Goal: Use online tool/utility: Utilize a website feature to perform a specific function

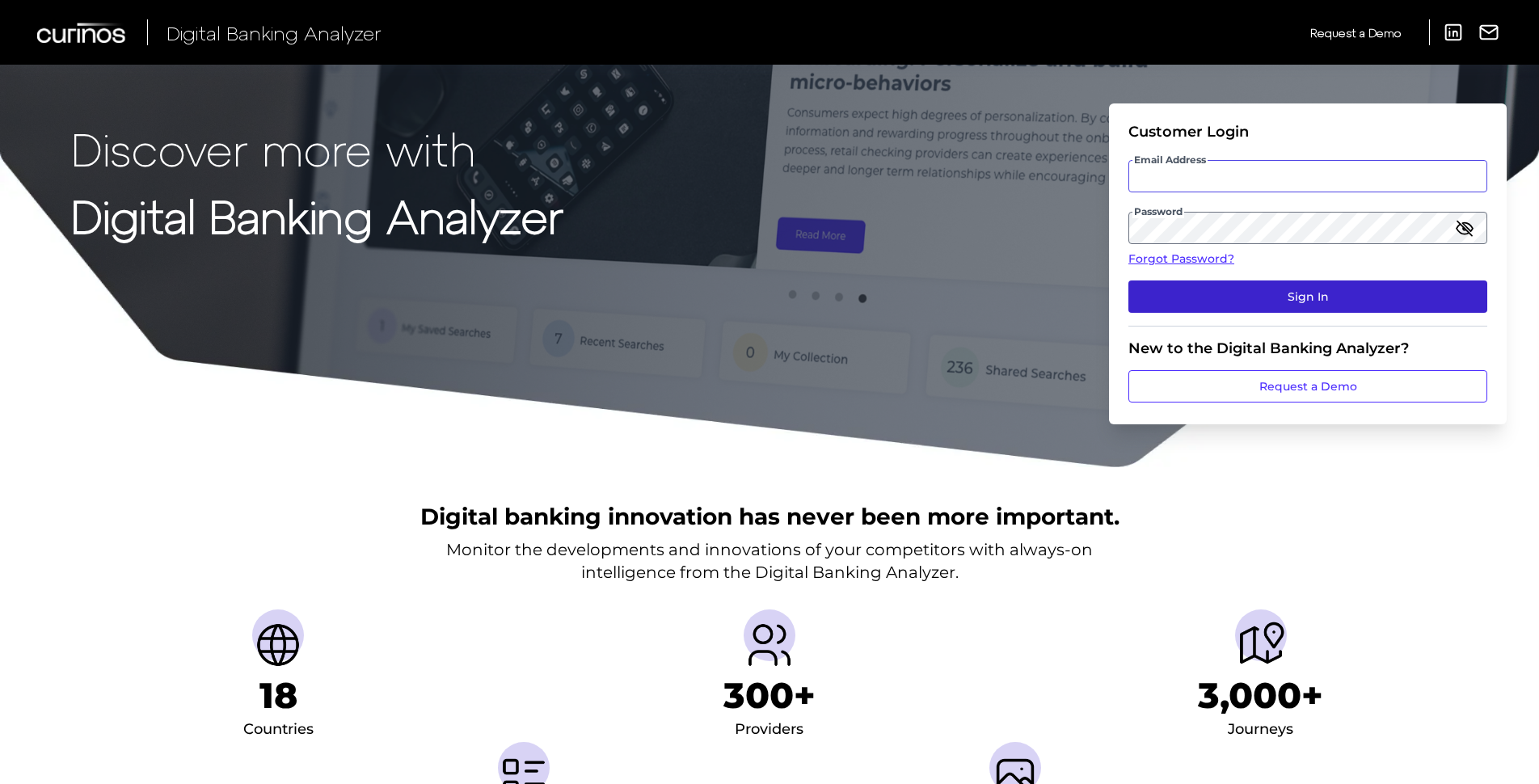
type input "[PERSON_NAME][EMAIL_ADDRESS][PERSON_NAME][DOMAIN_NAME]"
click at [1331, 299] on button "Sign In" at bounding box center [1308, 296] width 359 height 32
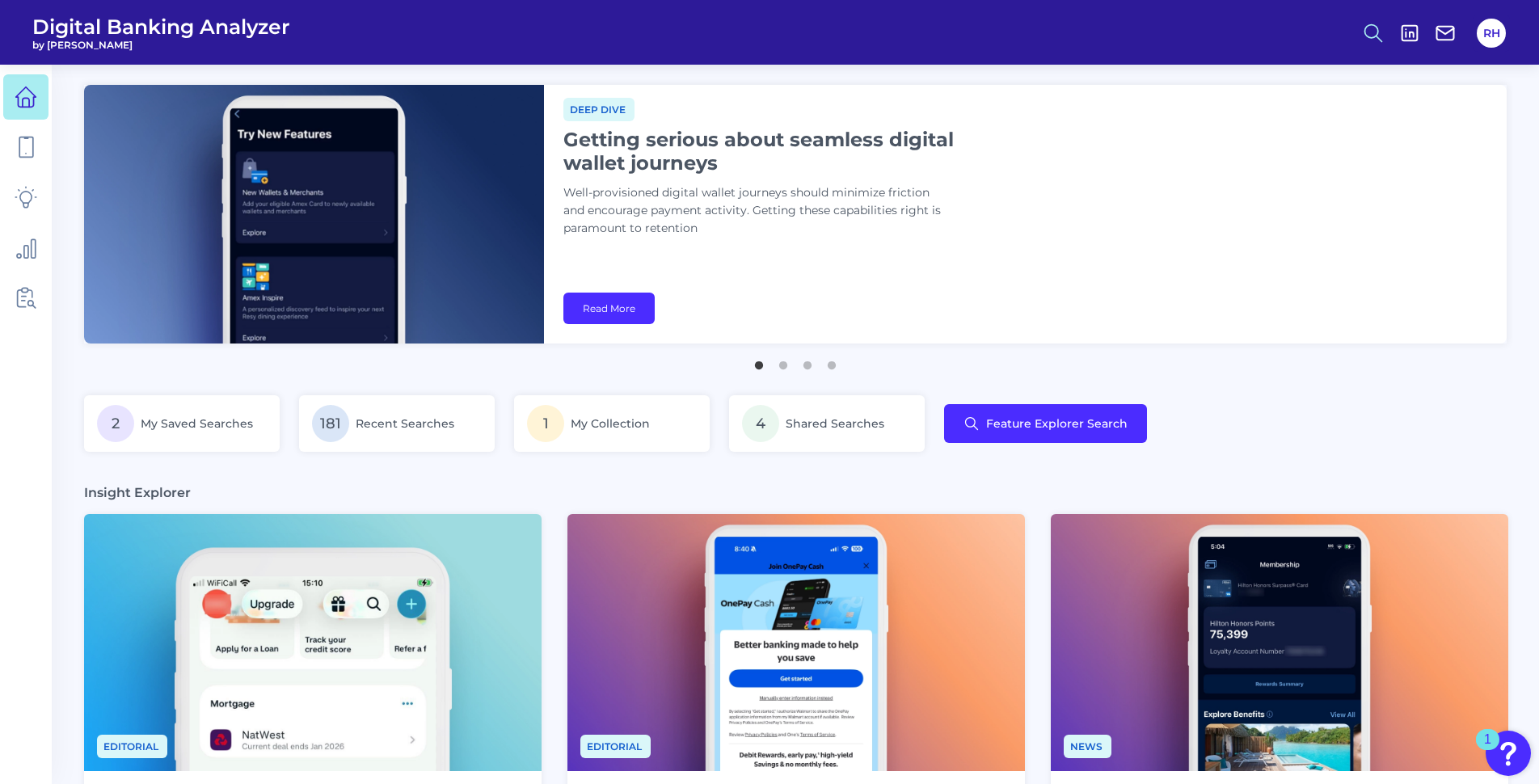
click at [1368, 31] on icon at bounding box center [1372, 32] width 22 height 22
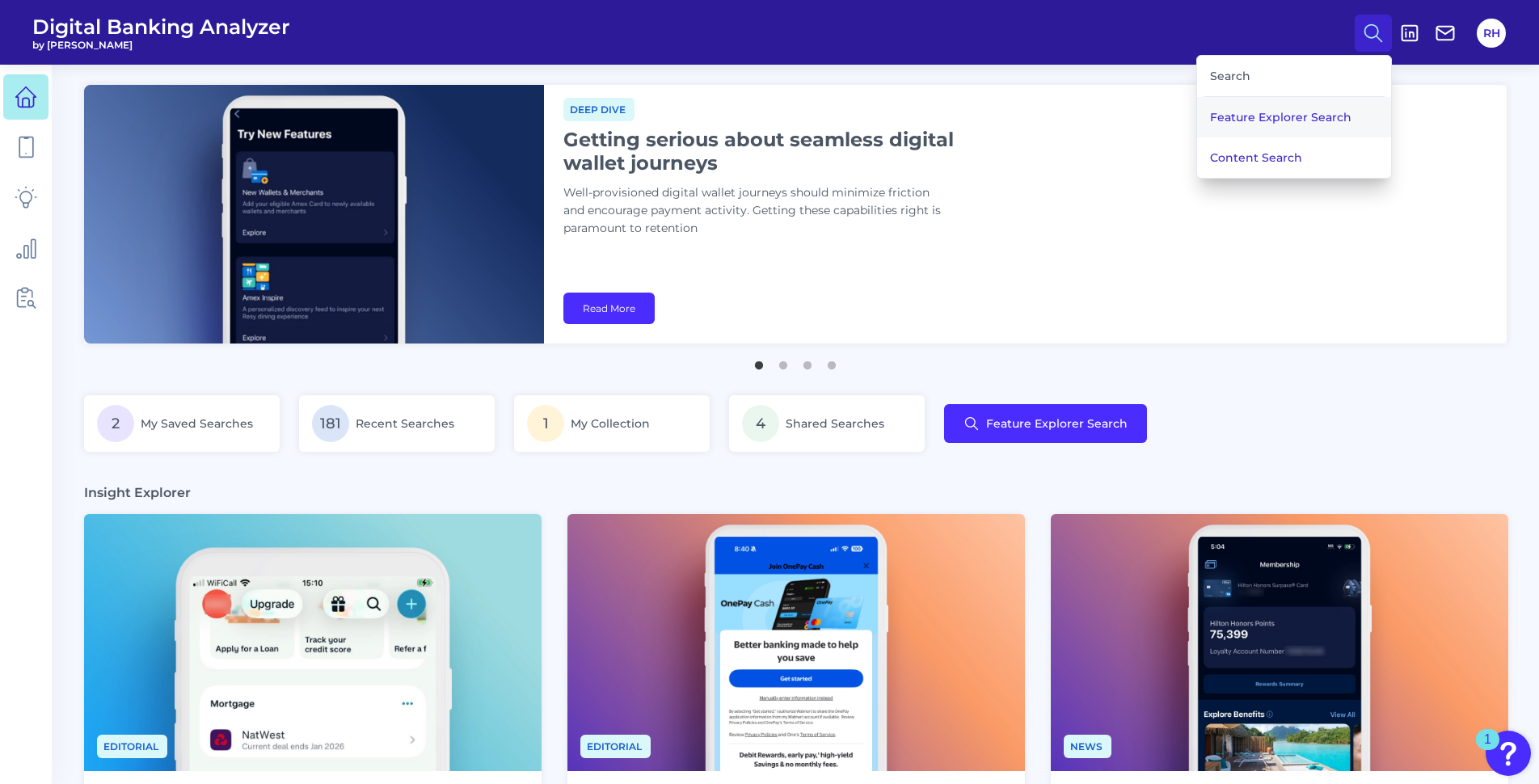
click at [1251, 122] on button "Feature Explorer Search" at bounding box center [1294, 117] width 194 height 41
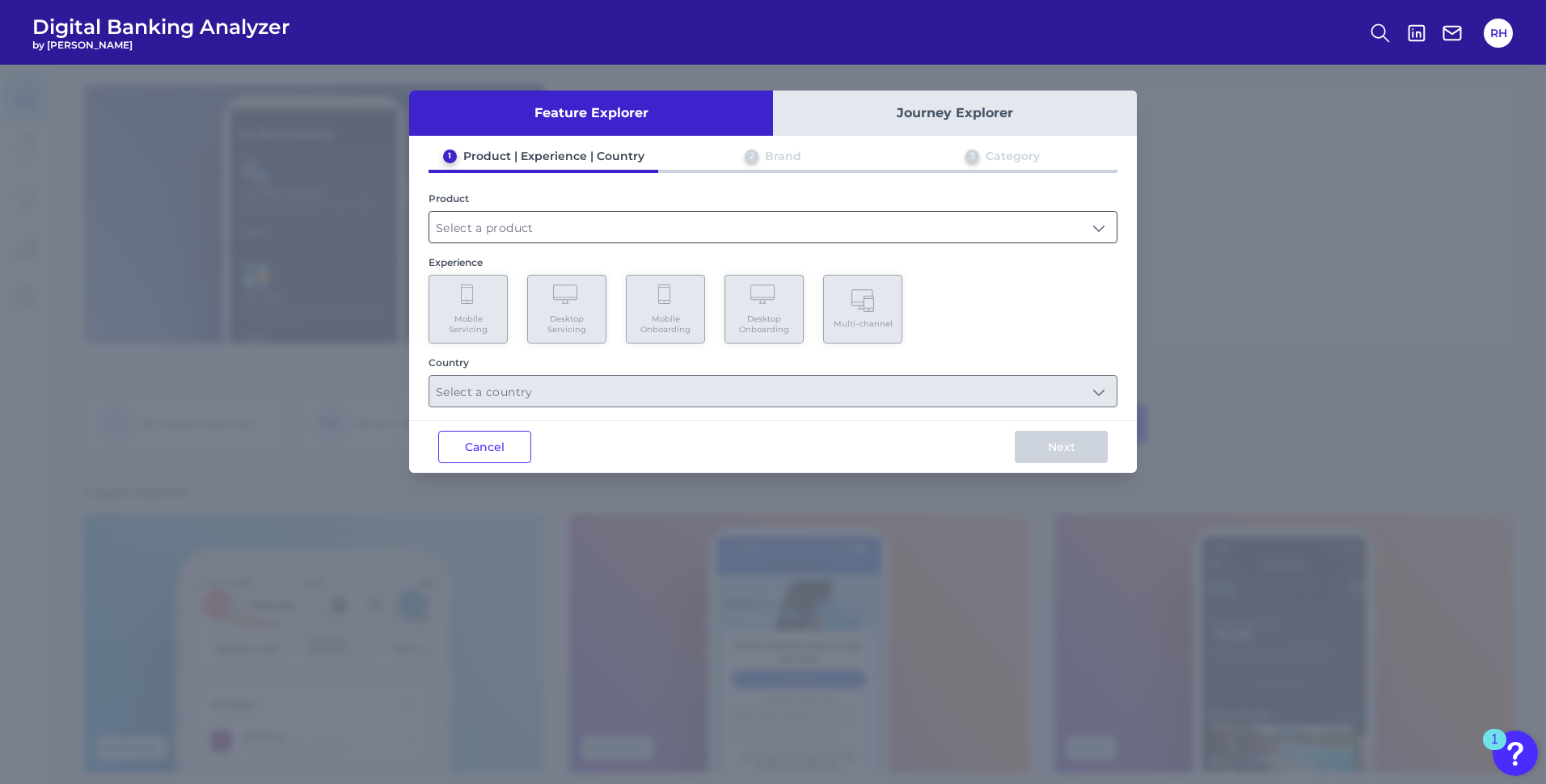
click at [577, 219] on input "text" at bounding box center [773, 226] width 687 height 31
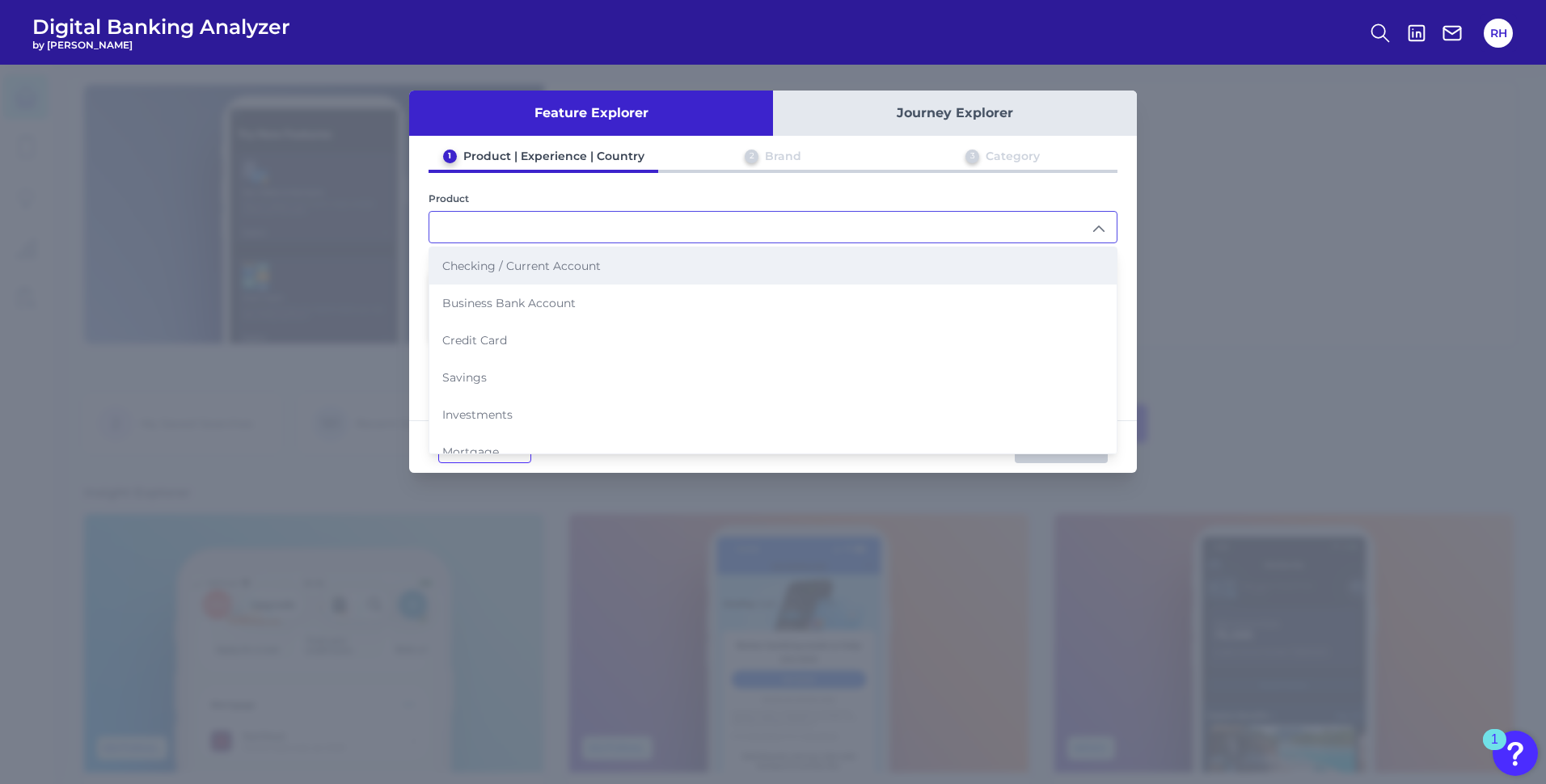
click at [524, 260] on span "Checking / Current Account" at bounding box center [521, 266] width 159 height 15
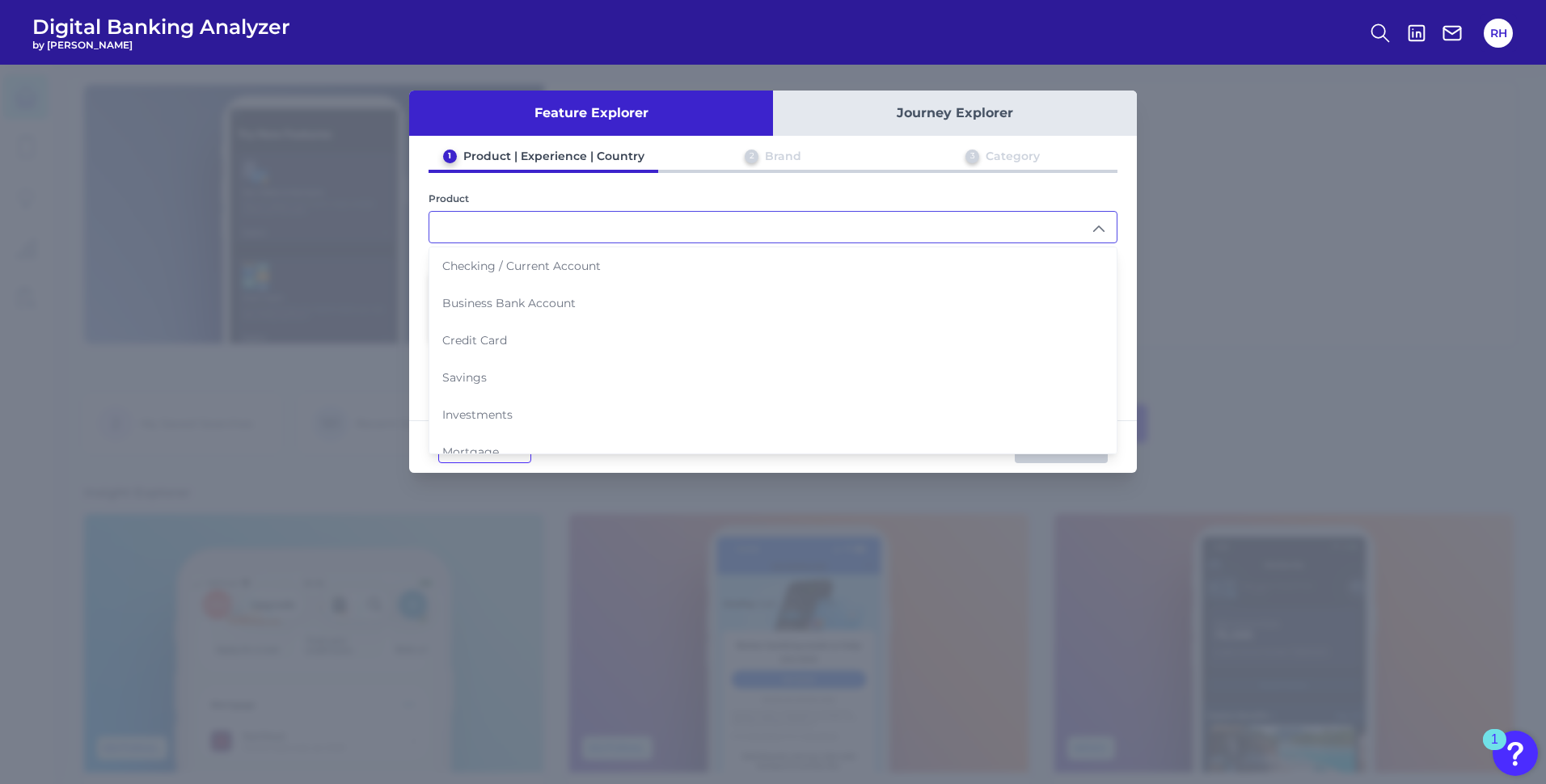
type input "Checking / Current Account"
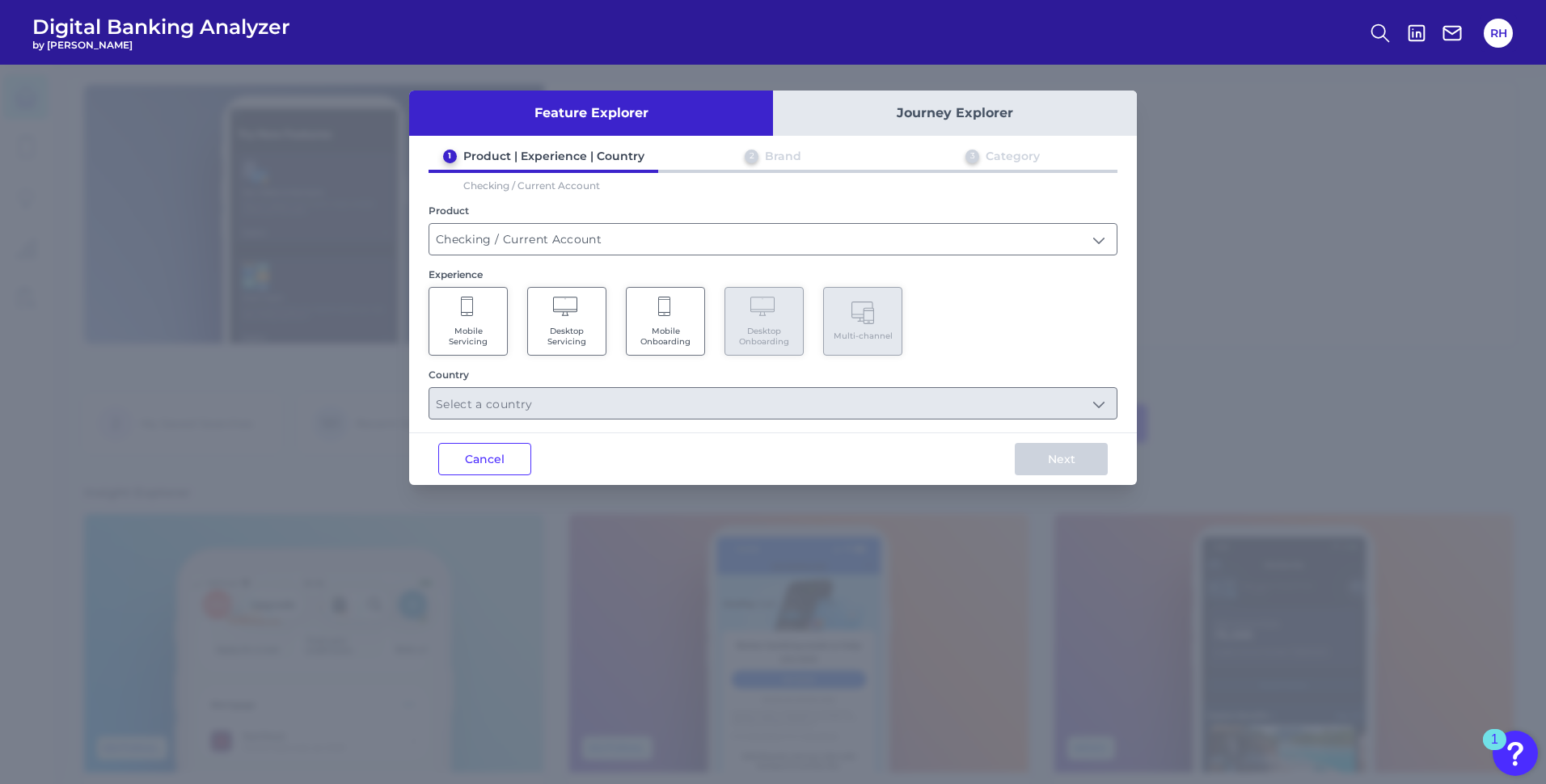
click at [470, 329] on span "Mobile Servicing" at bounding box center [468, 336] width 61 height 21
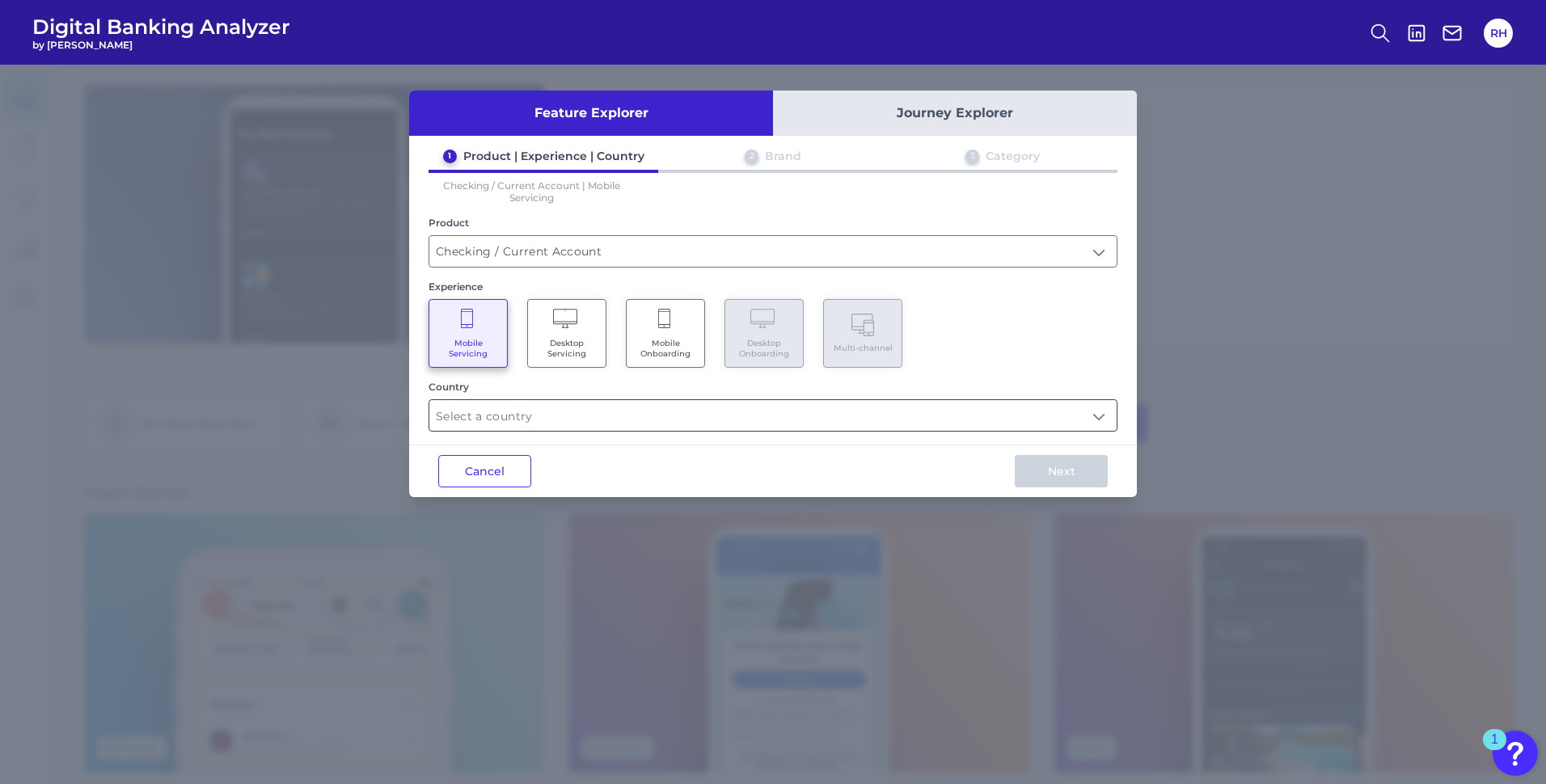
click at [684, 420] on input "text" at bounding box center [773, 415] width 687 height 31
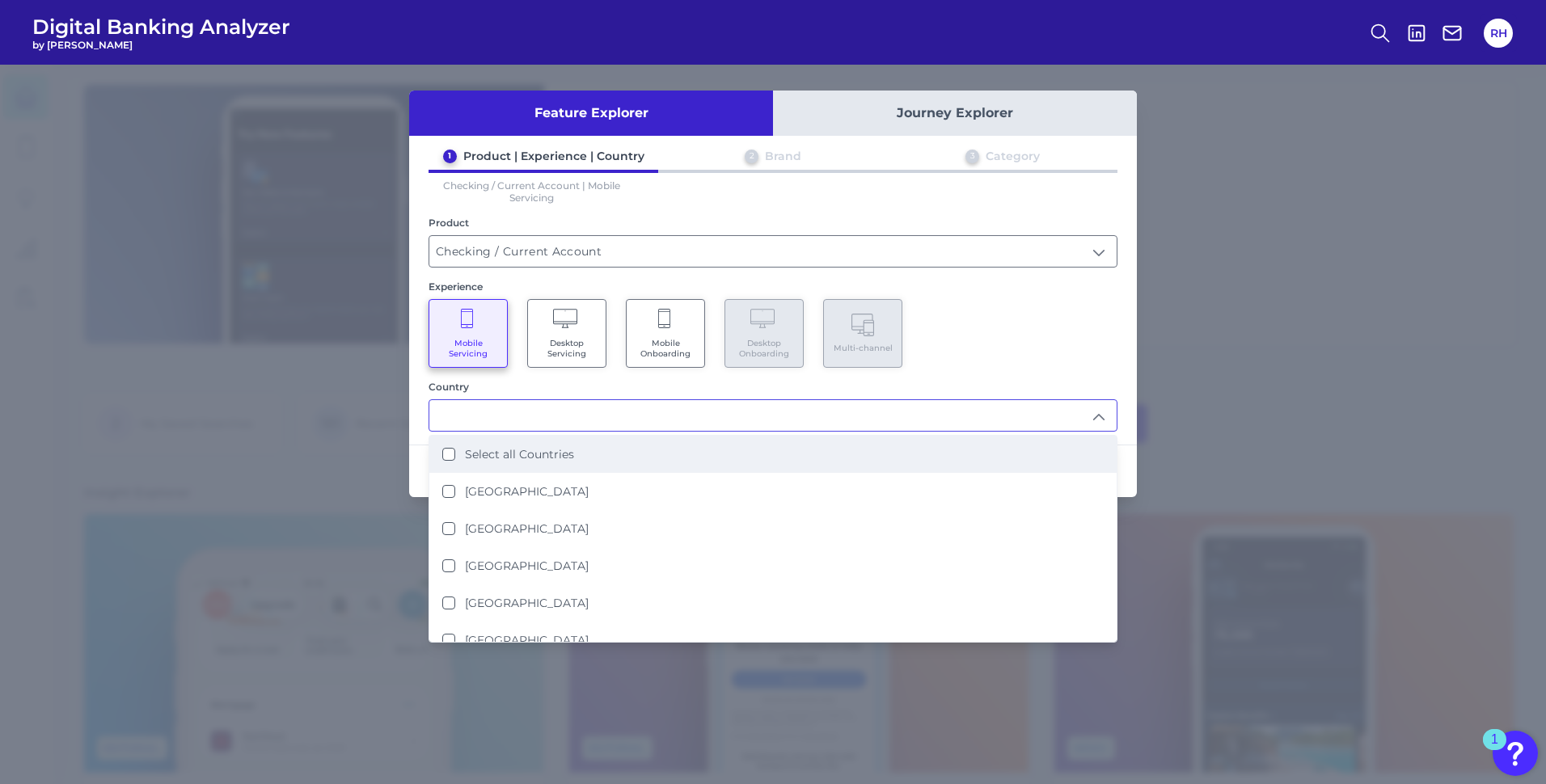
drag, startPoint x: 449, startPoint y: 493, endPoint x: 687, endPoint y: 448, distance: 242.2
click at [451, 494] on Kingdom "[GEOGRAPHIC_DATA]" at bounding box center [449, 491] width 13 height 13
type input "[GEOGRAPHIC_DATA]"
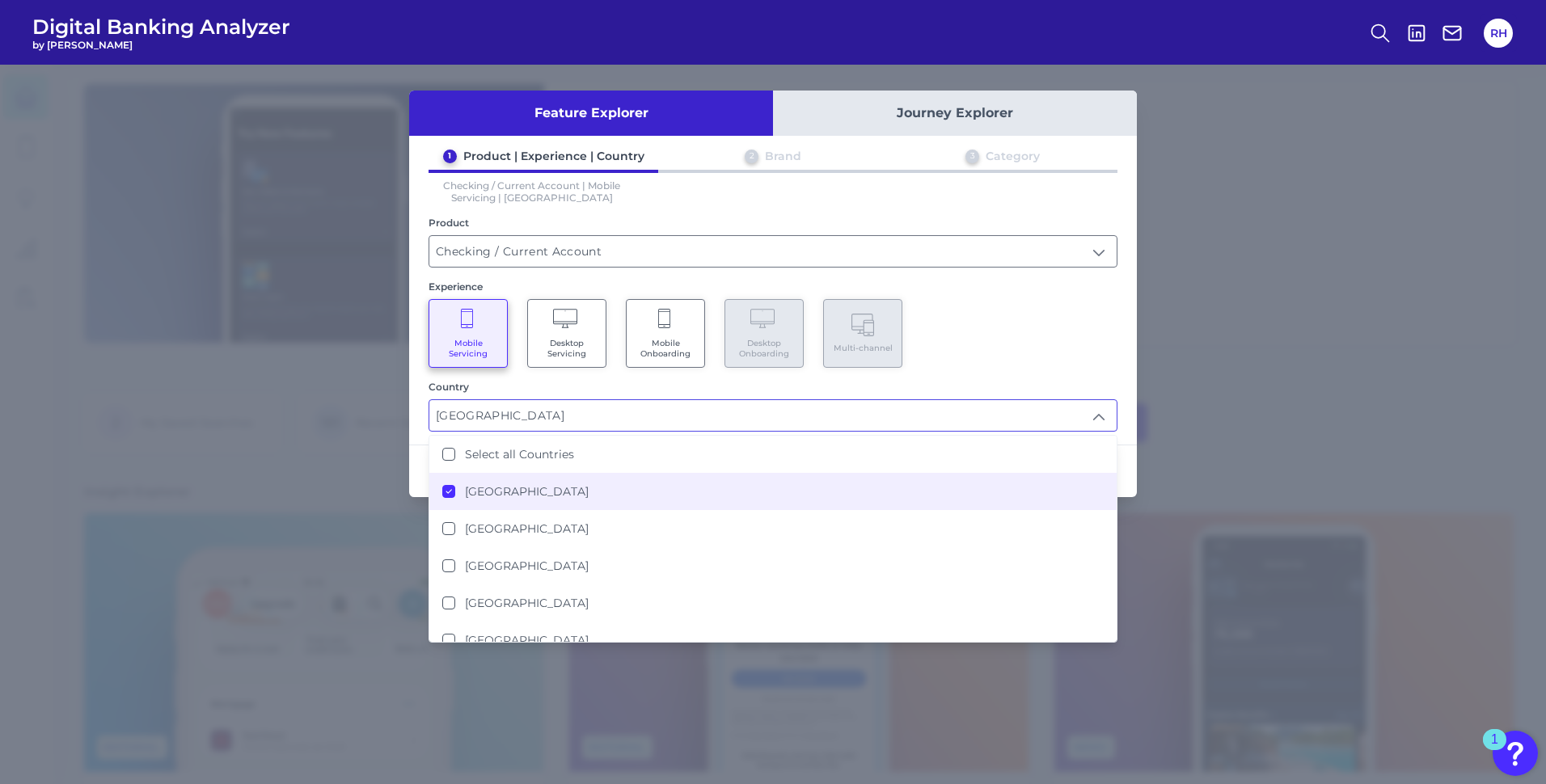
click at [958, 334] on div "Mobile Servicing Desktop Servicing Mobile Onboarding Desktop Onboarding Multi-c…" at bounding box center [773, 333] width 689 height 69
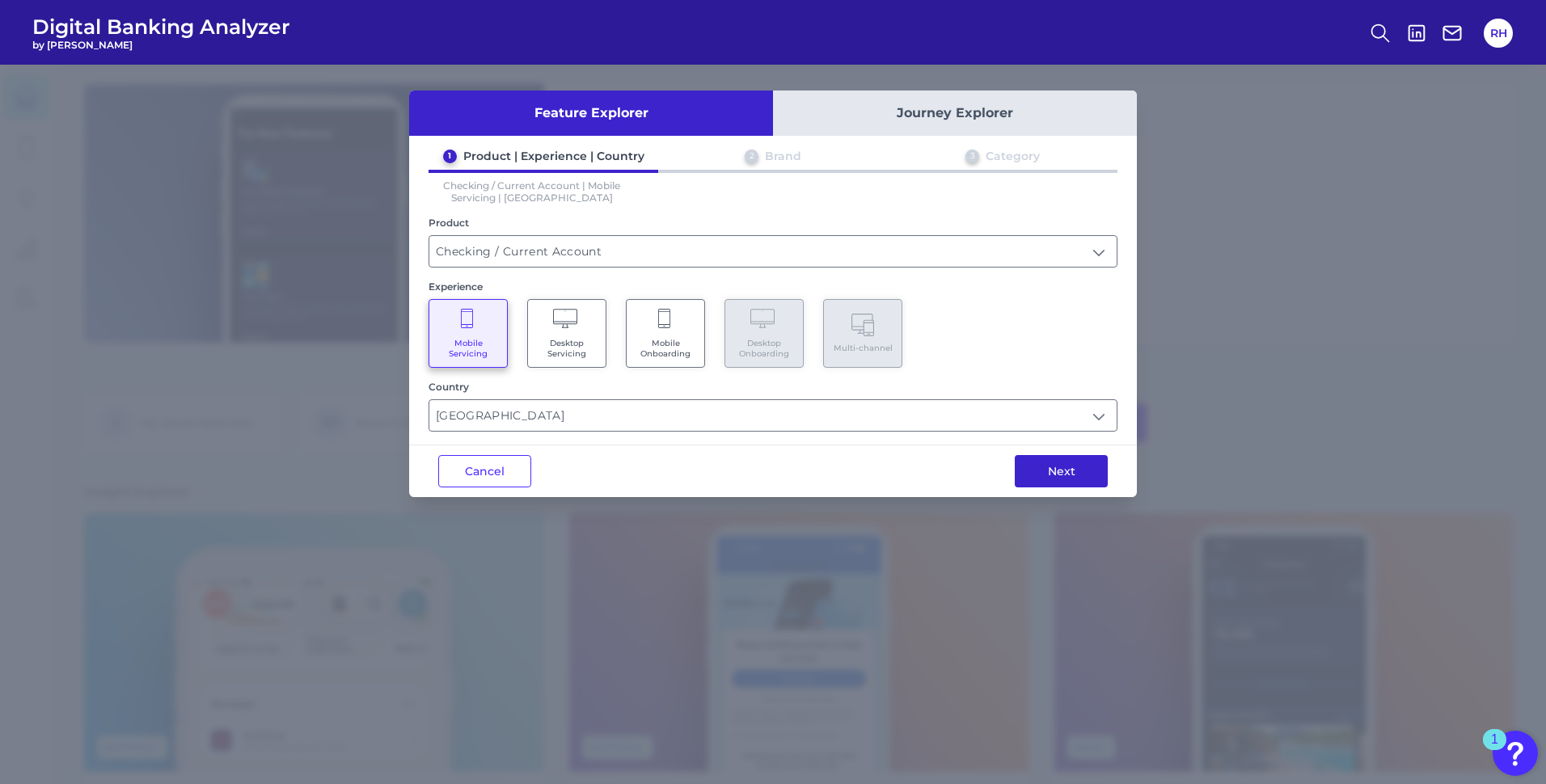
click at [1058, 471] on button "Next" at bounding box center [1061, 470] width 93 height 32
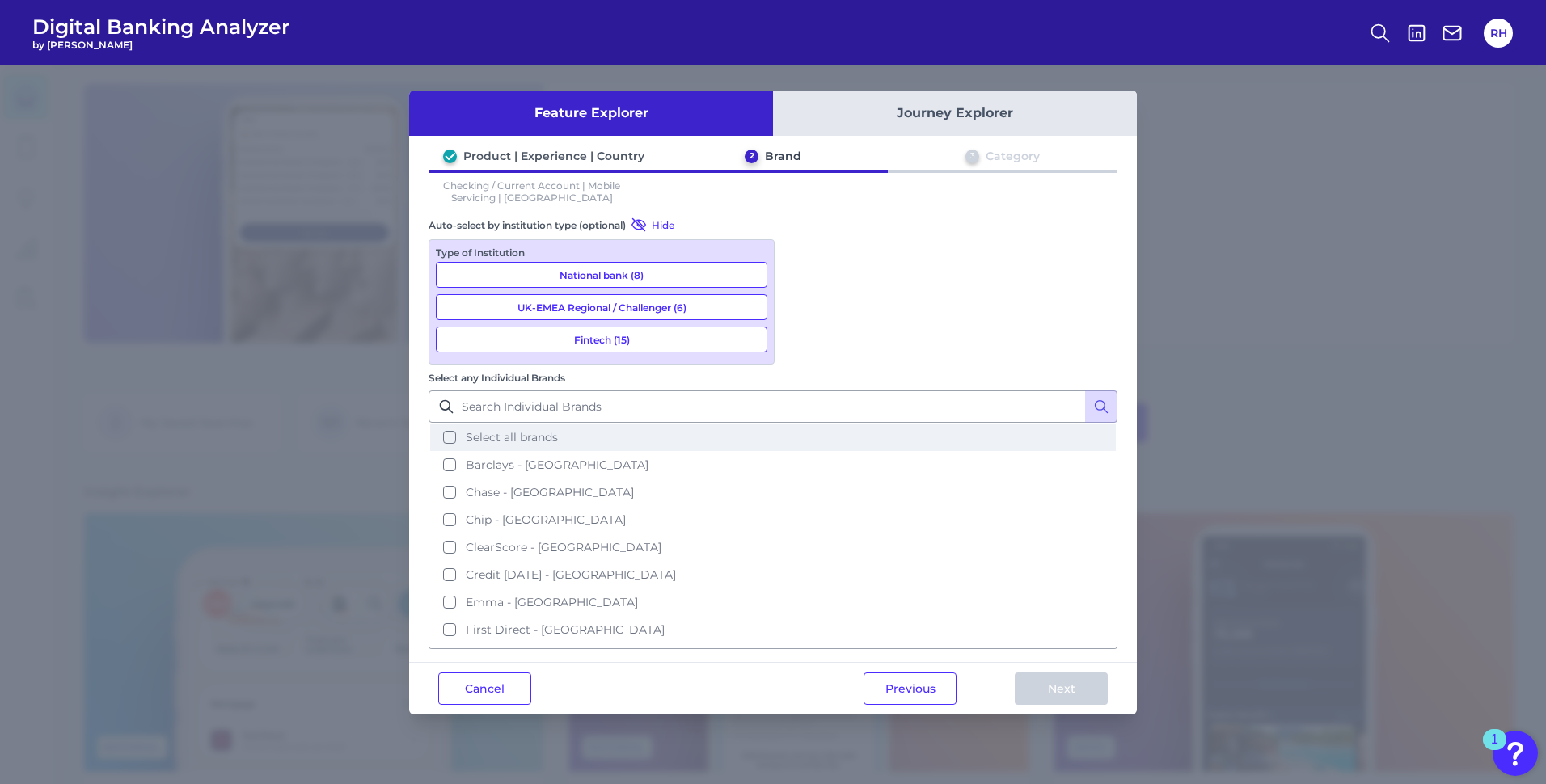
click at [805, 423] on button "Select all brands" at bounding box center [773, 436] width 685 height 27
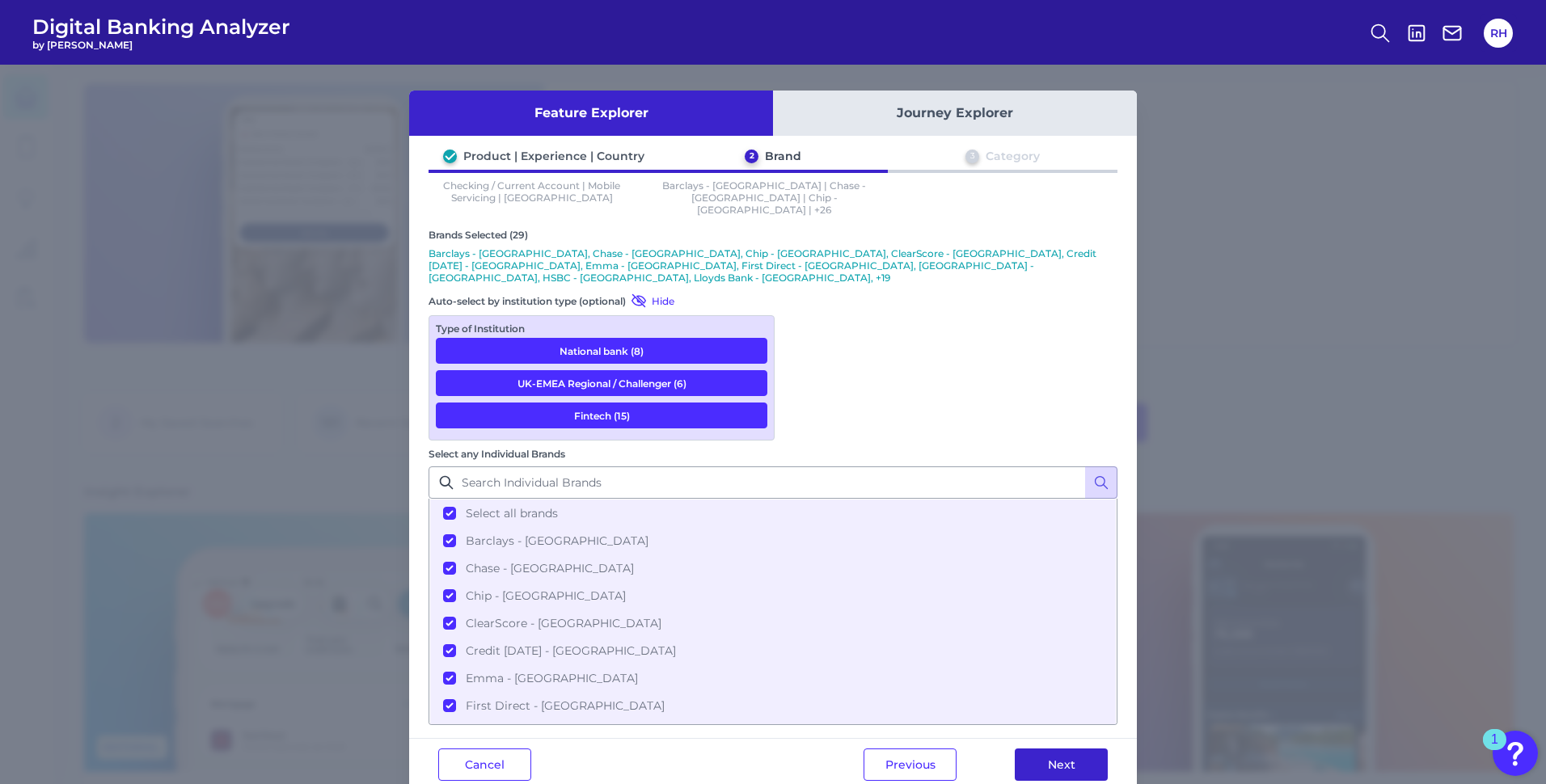
click at [1056, 748] on button "Next" at bounding box center [1061, 764] width 93 height 32
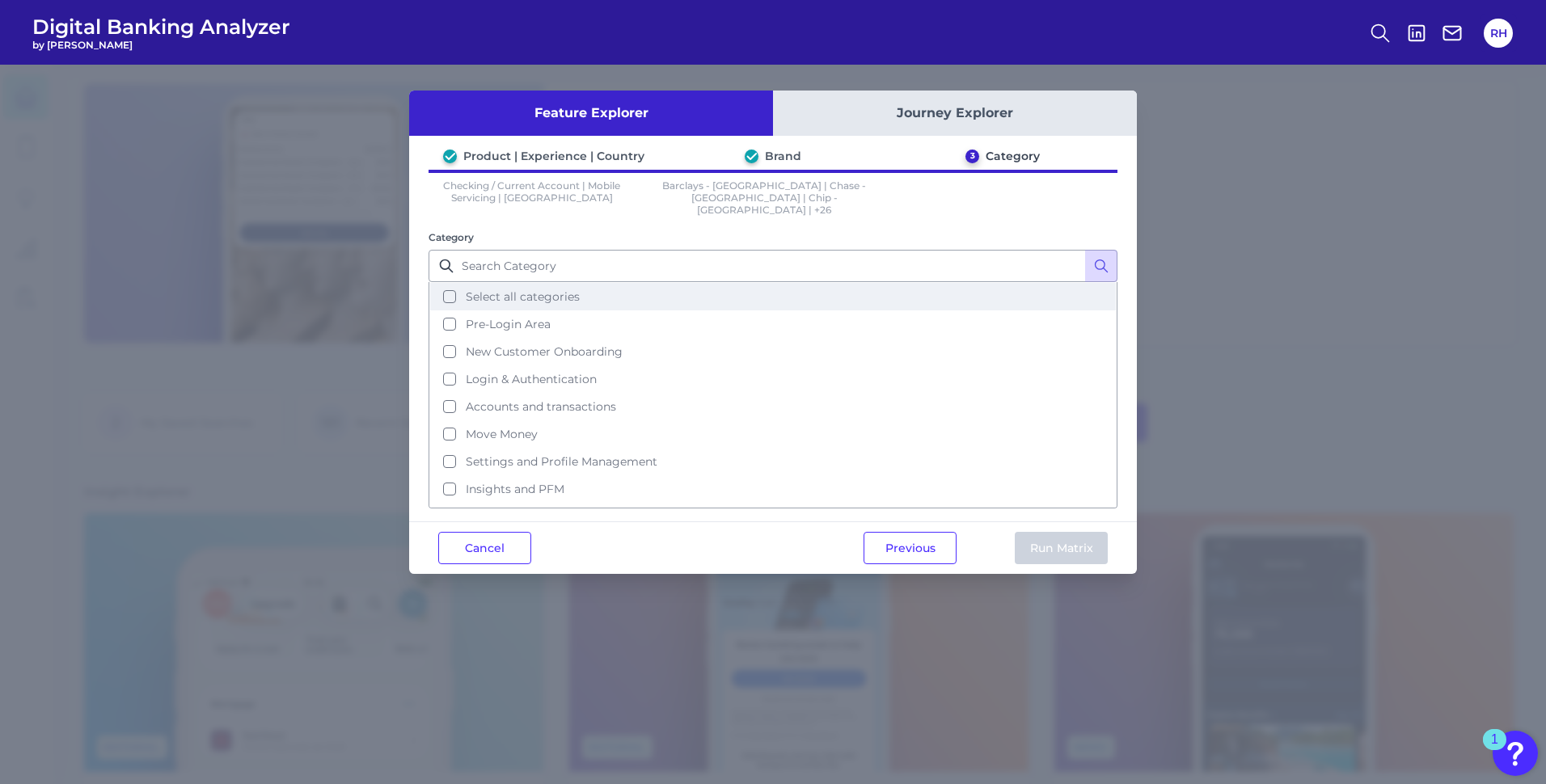
click at [449, 283] on button "Select all categories" at bounding box center [773, 296] width 685 height 27
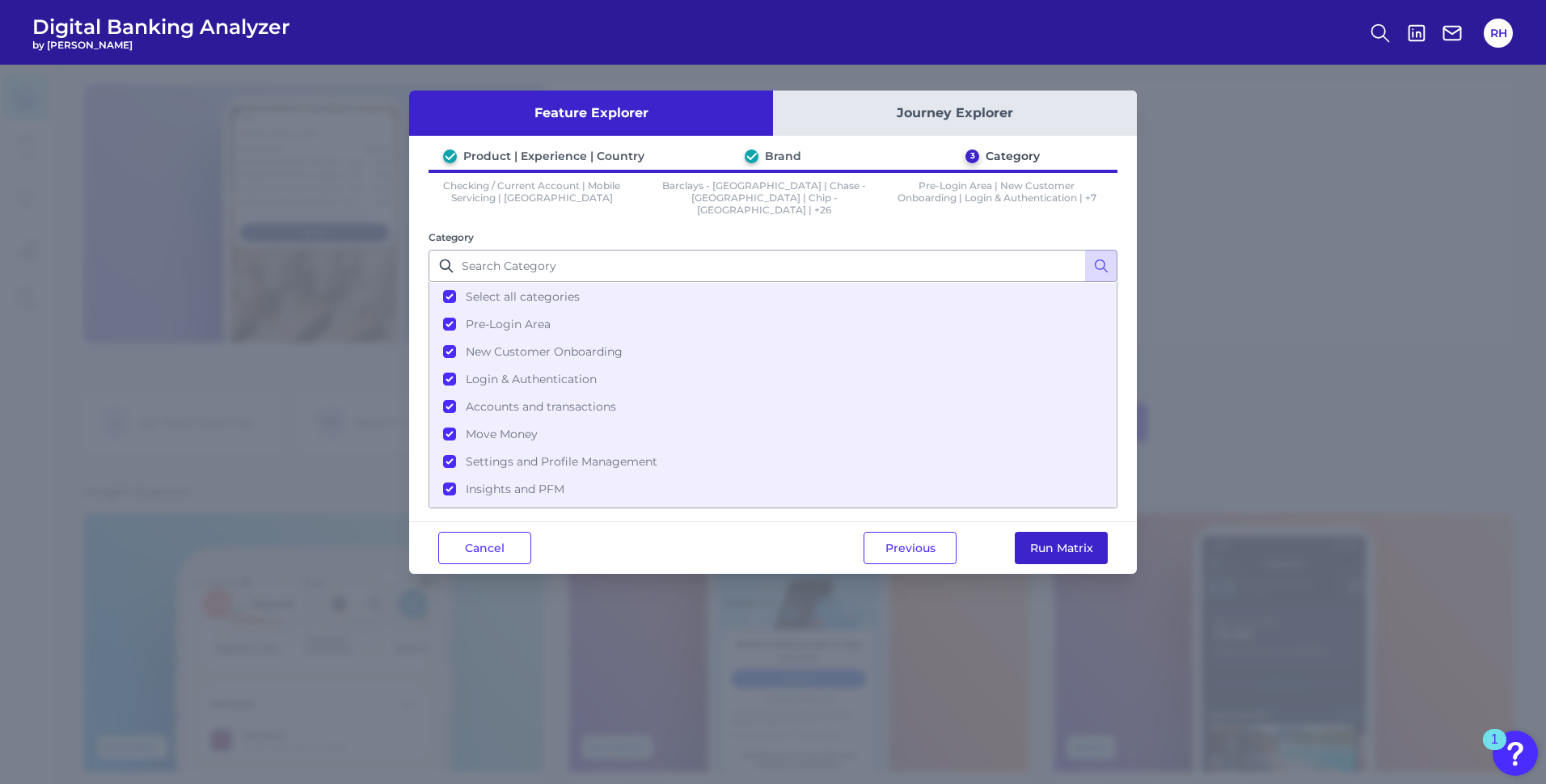
click at [1055, 537] on button "Run Matrix" at bounding box center [1061, 548] width 93 height 32
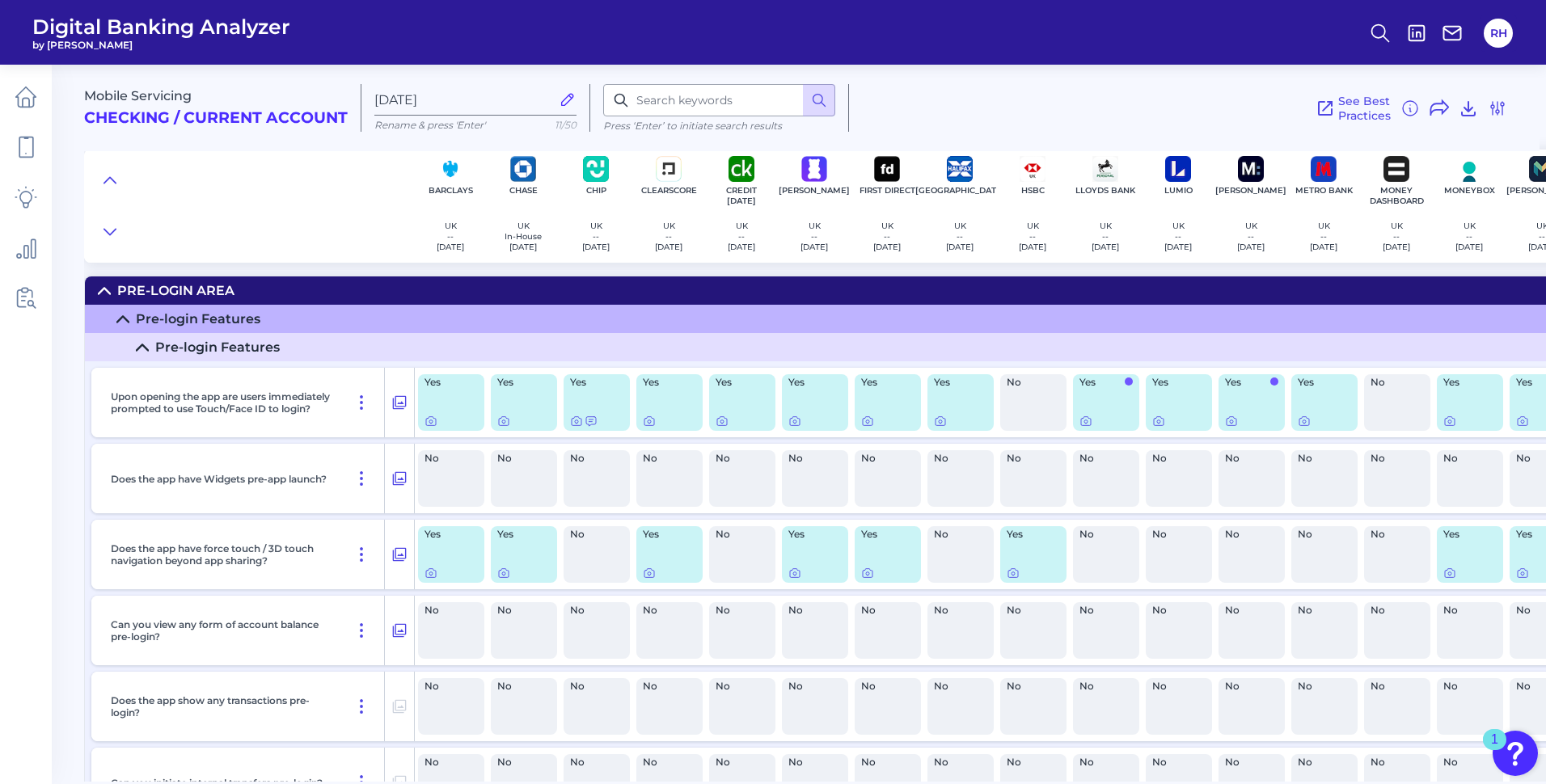
click at [1027, 110] on div "See Best Practices Filters Clear all filters Experience Reset Mobile Servicing …" at bounding box center [1178, 107] width 658 height 47
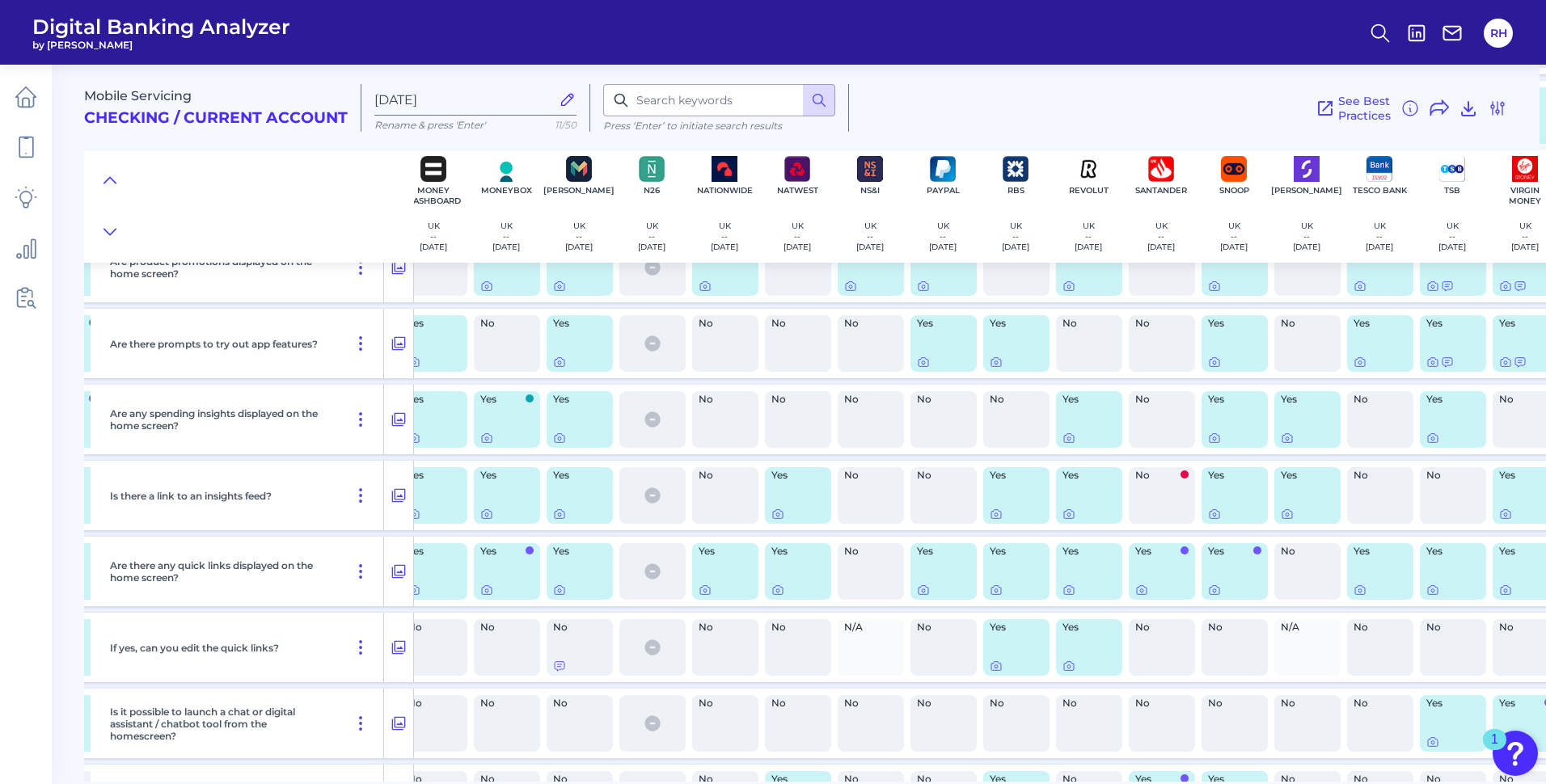
scroll to position [3302, 992]
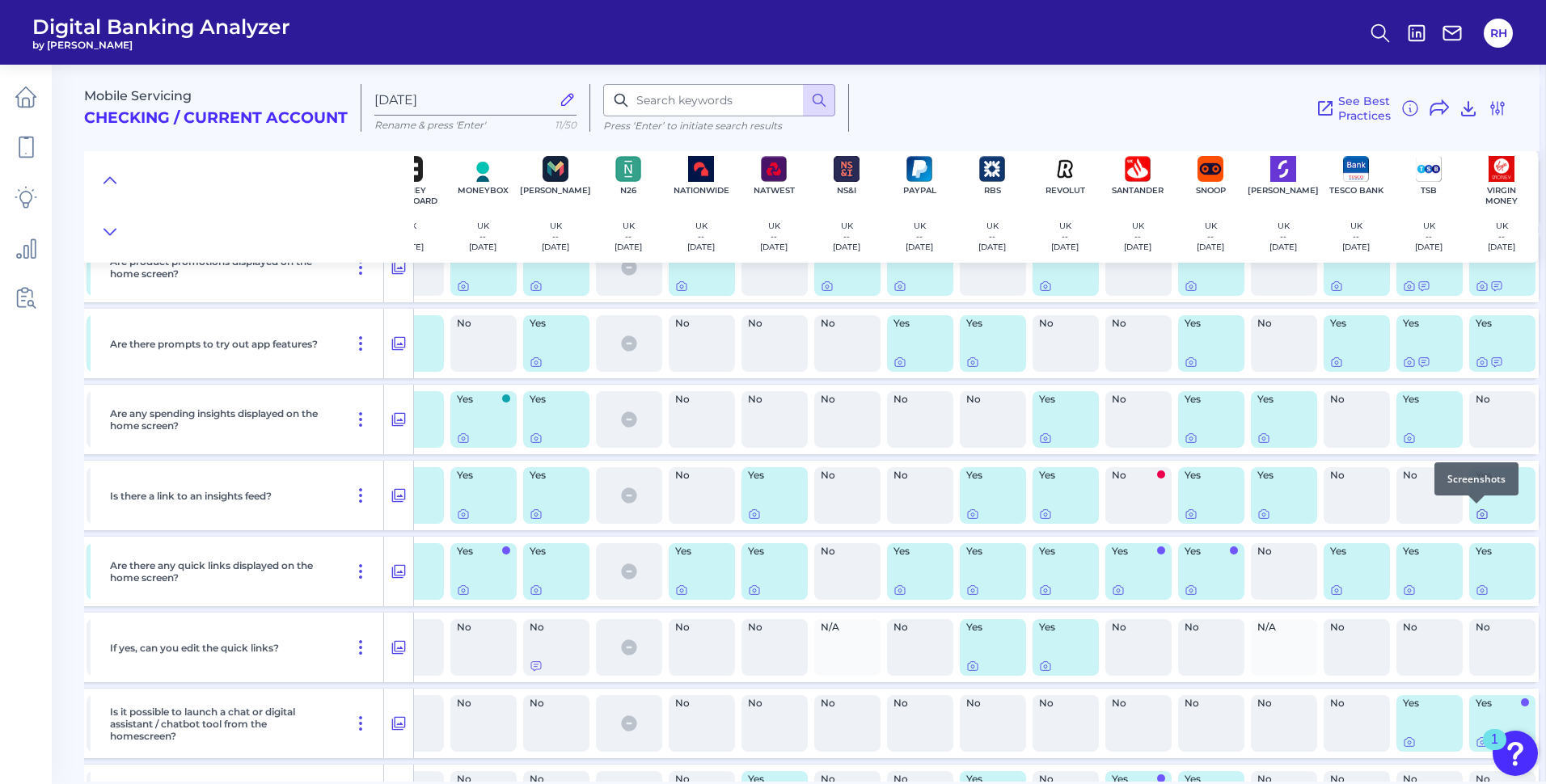
click at [1480, 514] on icon at bounding box center [1482, 515] width 3 height 3
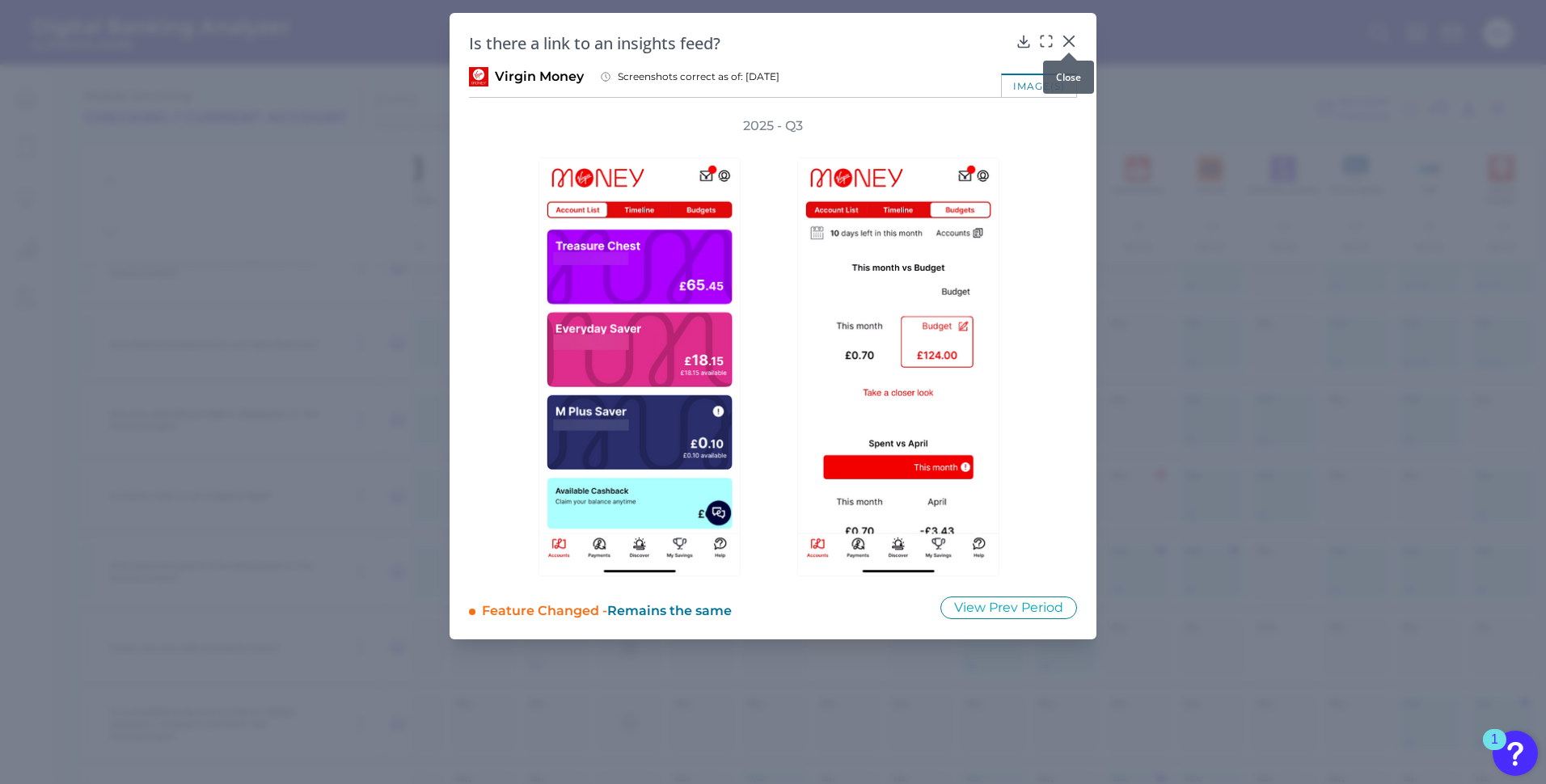
click at [1074, 41] on icon at bounding box center [1068, 41] width 16 height 16
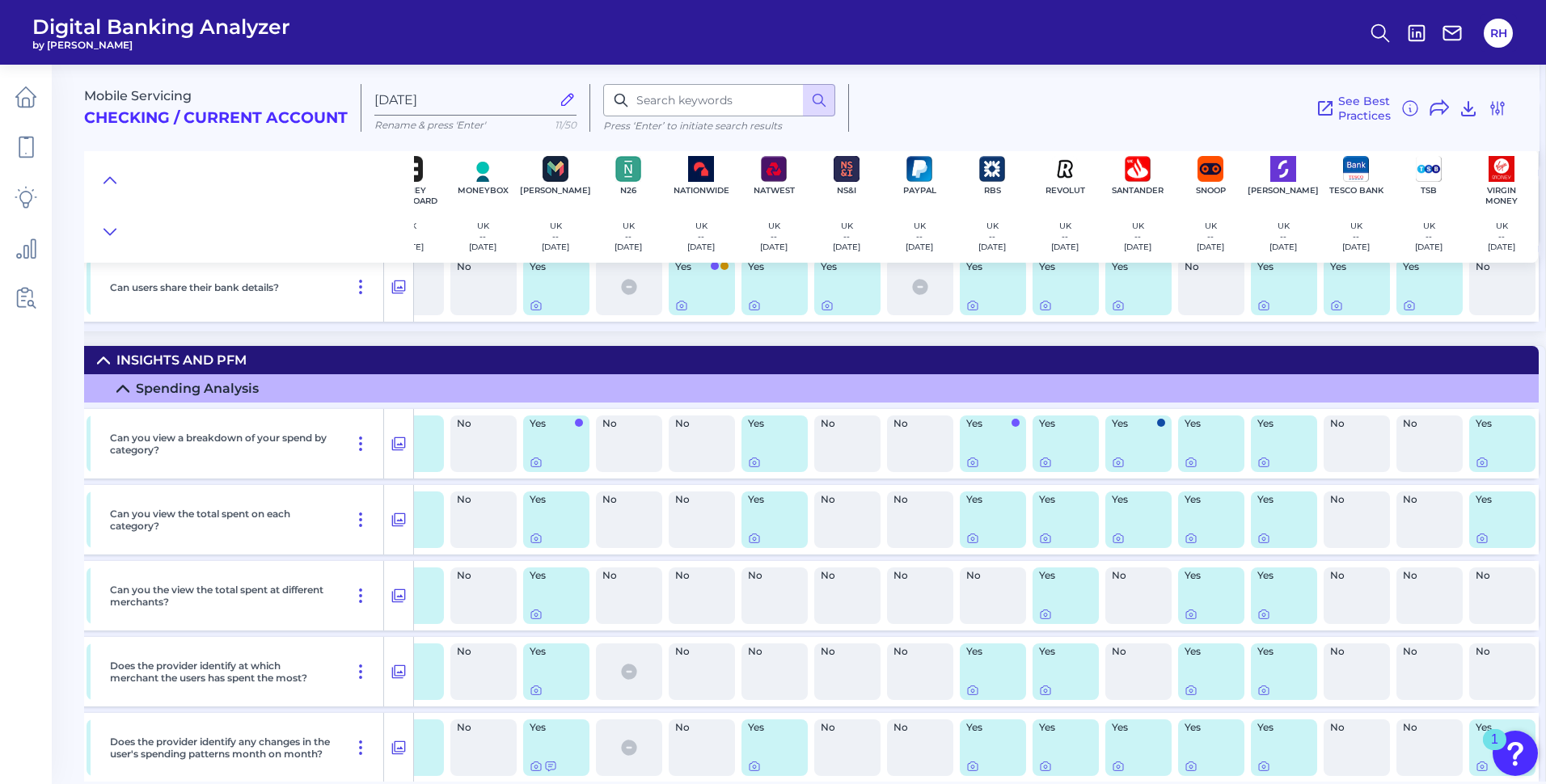
scroll to position [18722, 992]
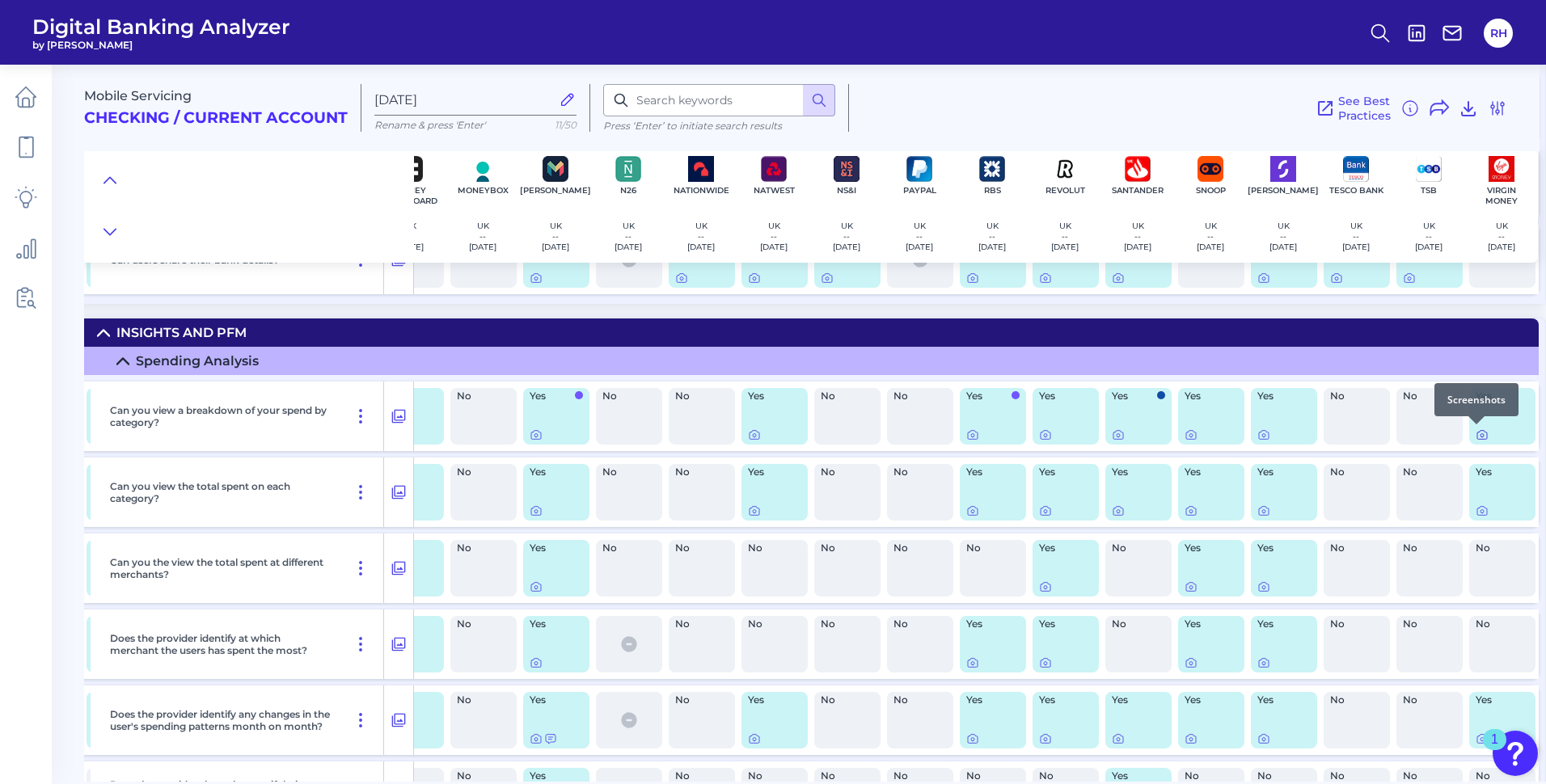
click at [1475, 434] on icon at bounding box center [1482, 435] width 13 height 13
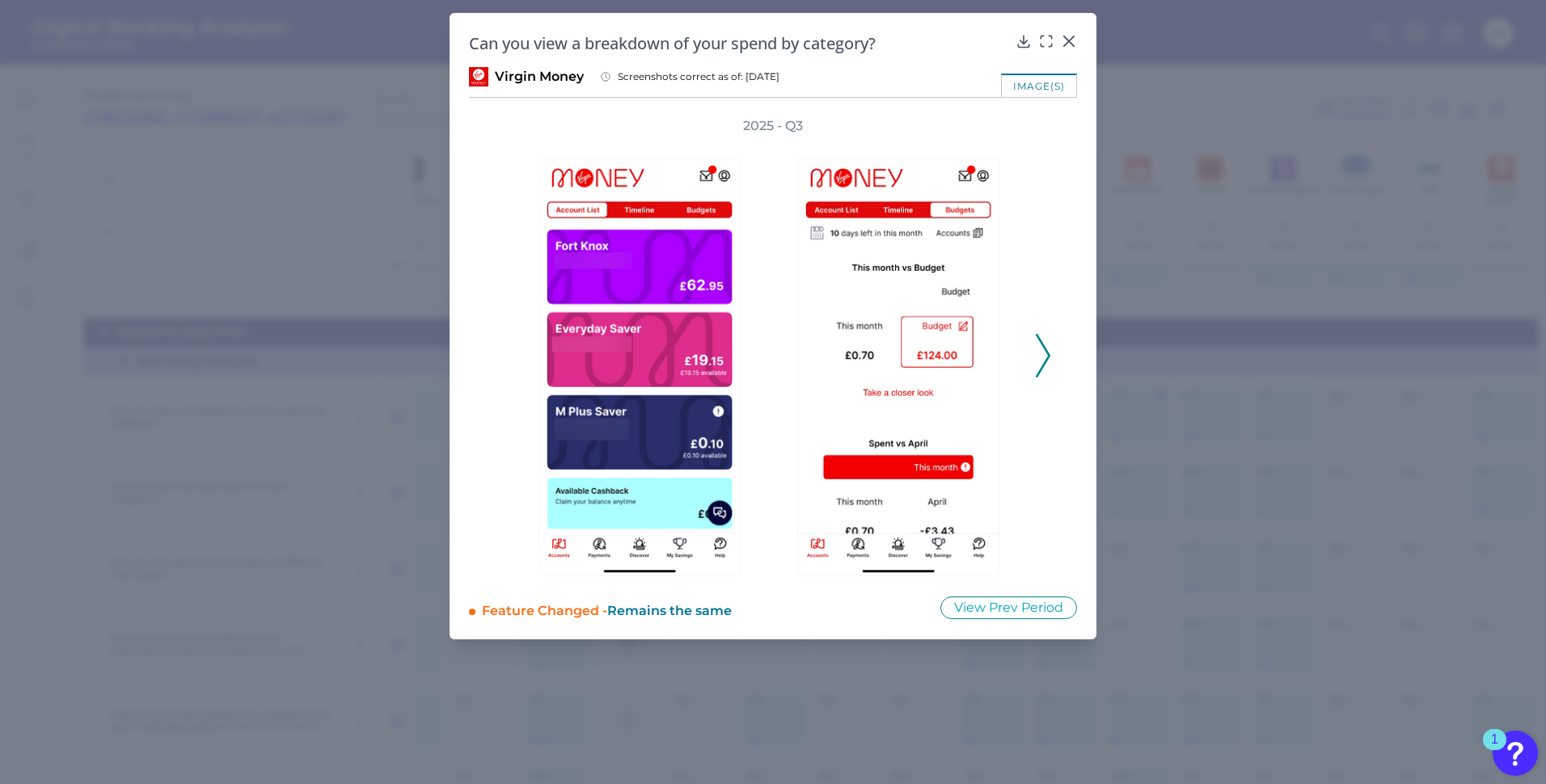
click at [1044, 353] on icon at bounding box center [1043, 355] width 15 height 44
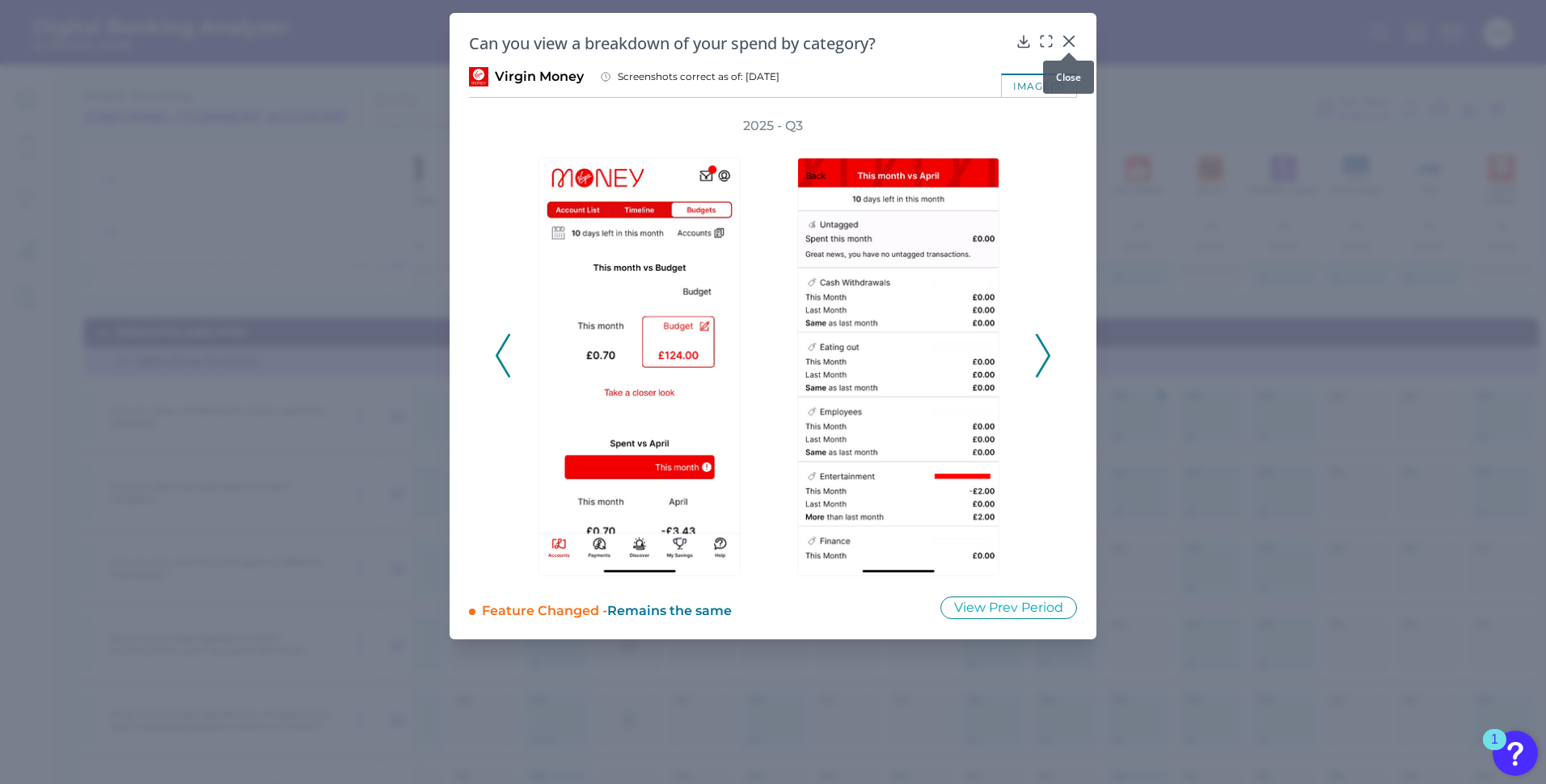
click at [1070, 40] on icon at bounding box center [1069, 41] width 10 height 10
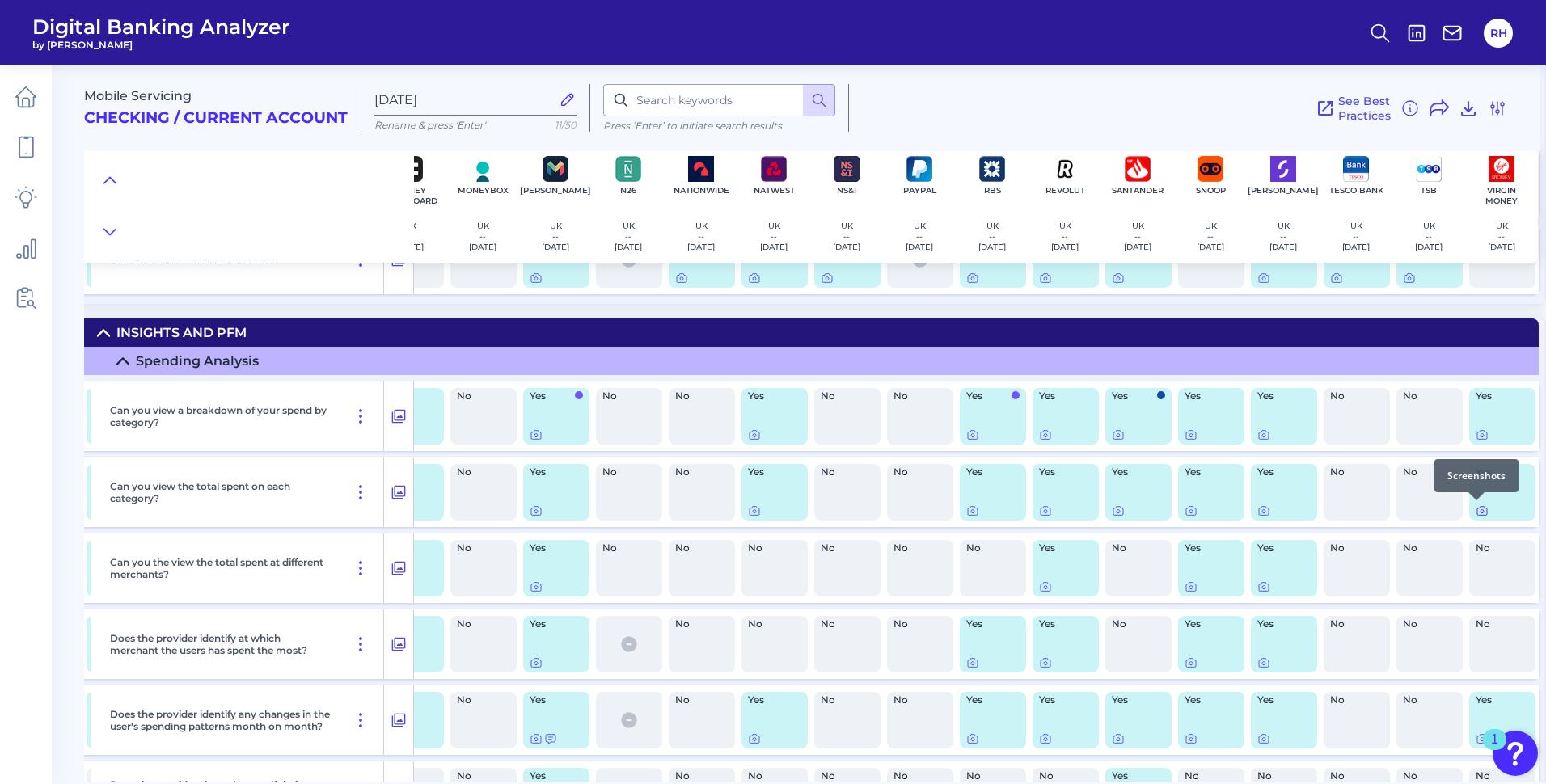
click at [1475, 511] on icon at bounding box center [1482, 511] width 13 height 13
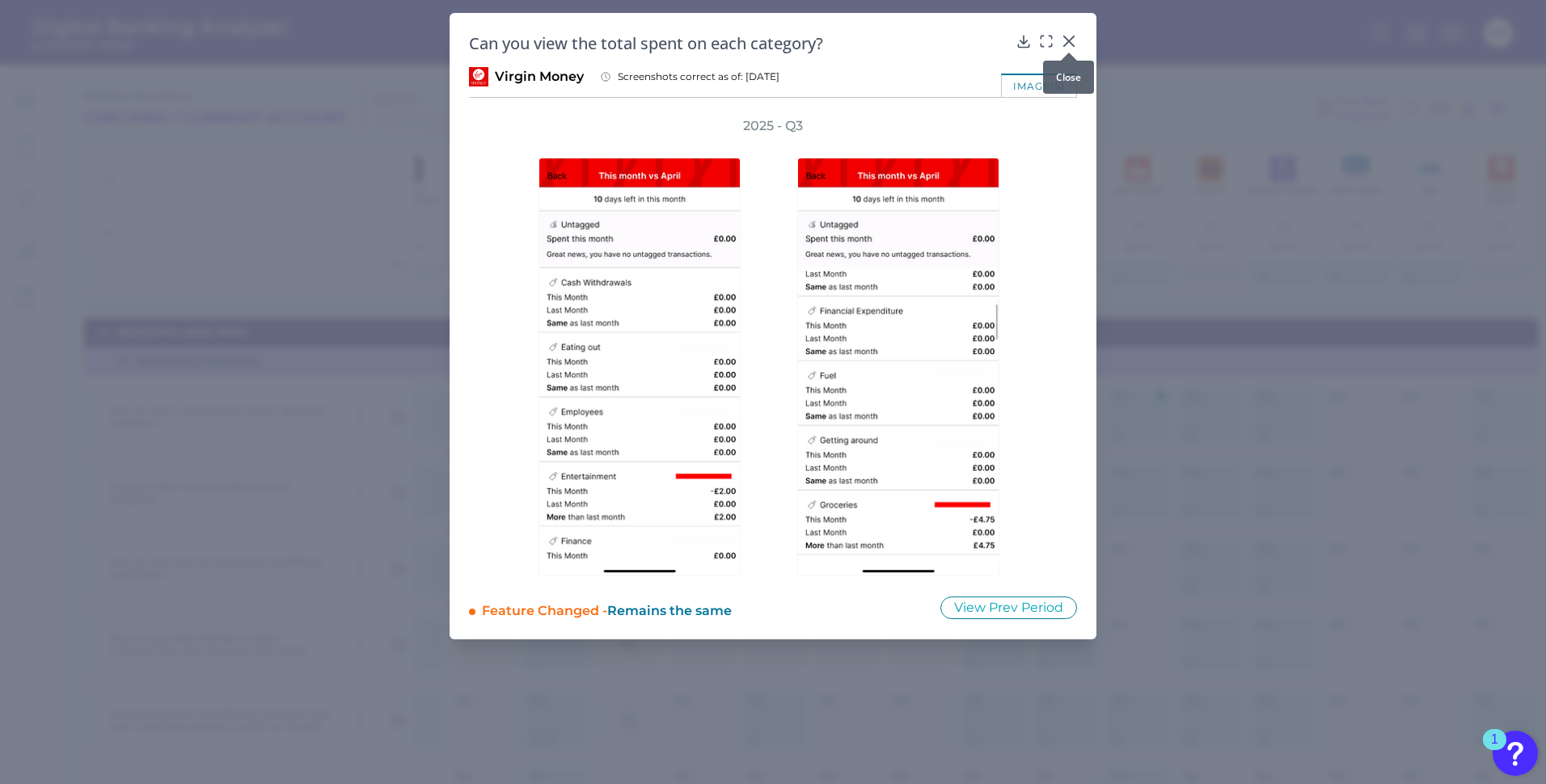
click at [1072, 46] on div at bounding box center [1068, 52] width 16 height 16
click at [1068, 34] on icon at bounding box center [1068, 41] width 16 height 16
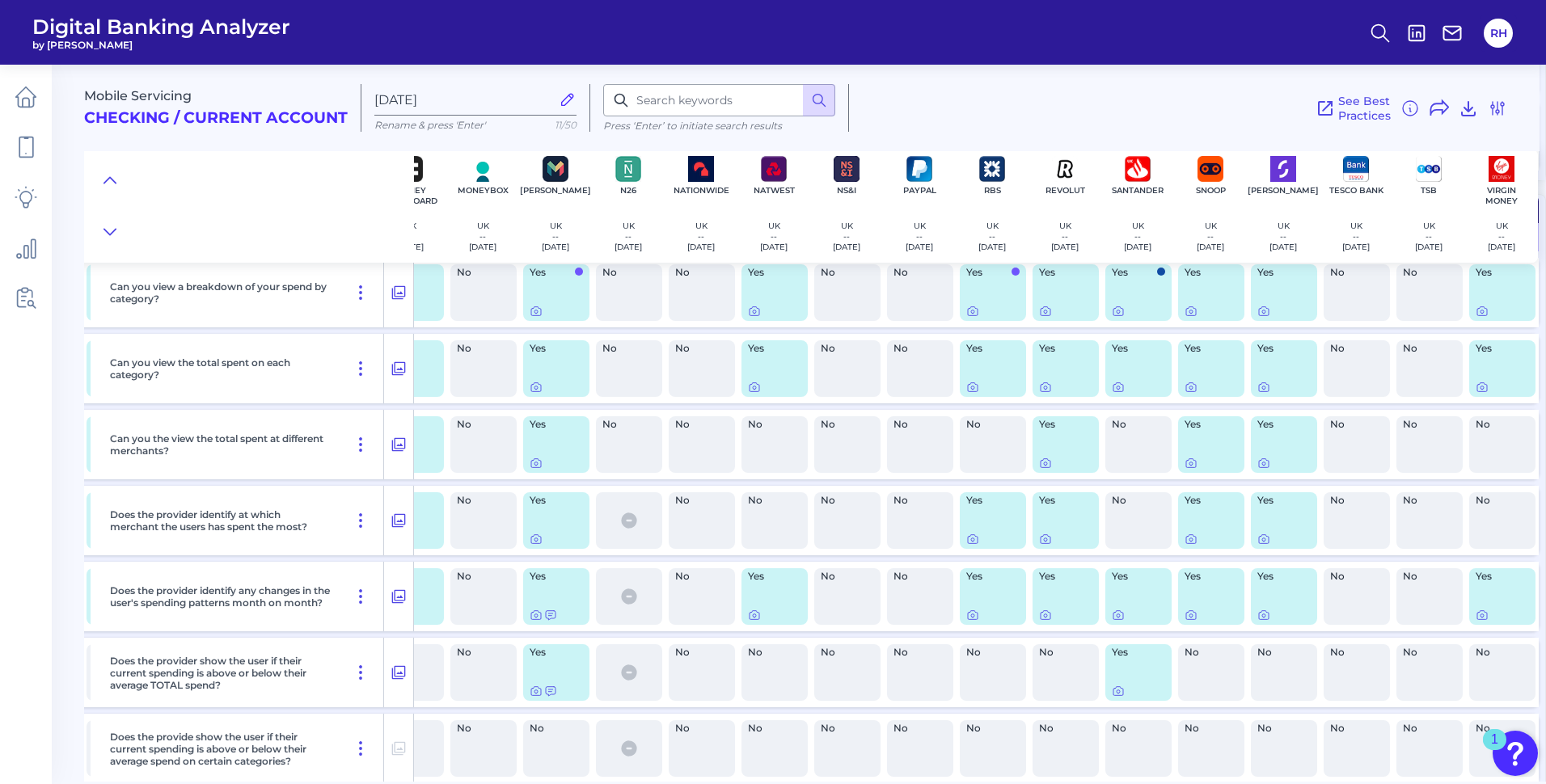
scroll to position [18884, 992]
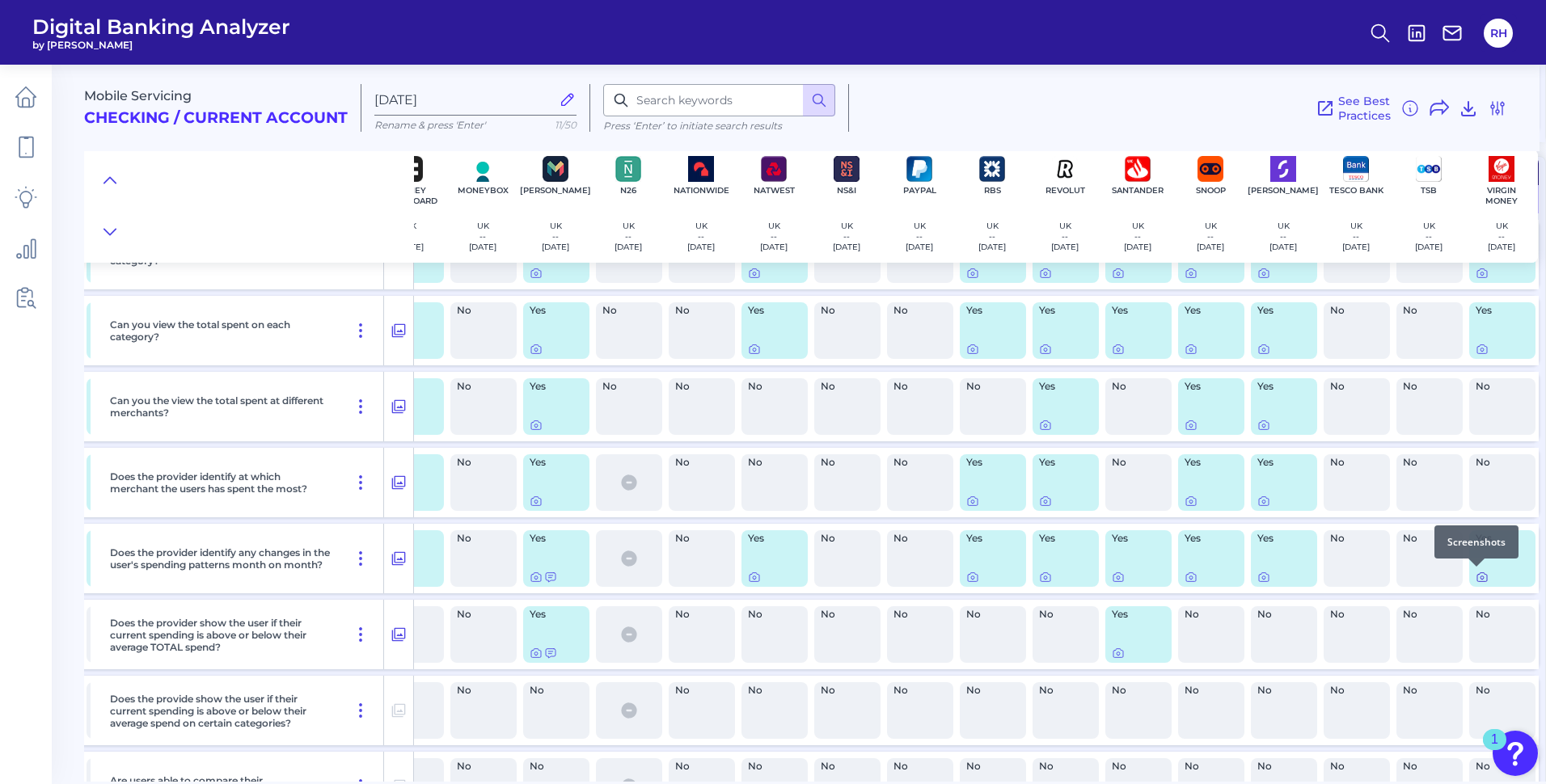
click at [1478, 579] on icon at bounding box center [1482, 577] width 13 height 13
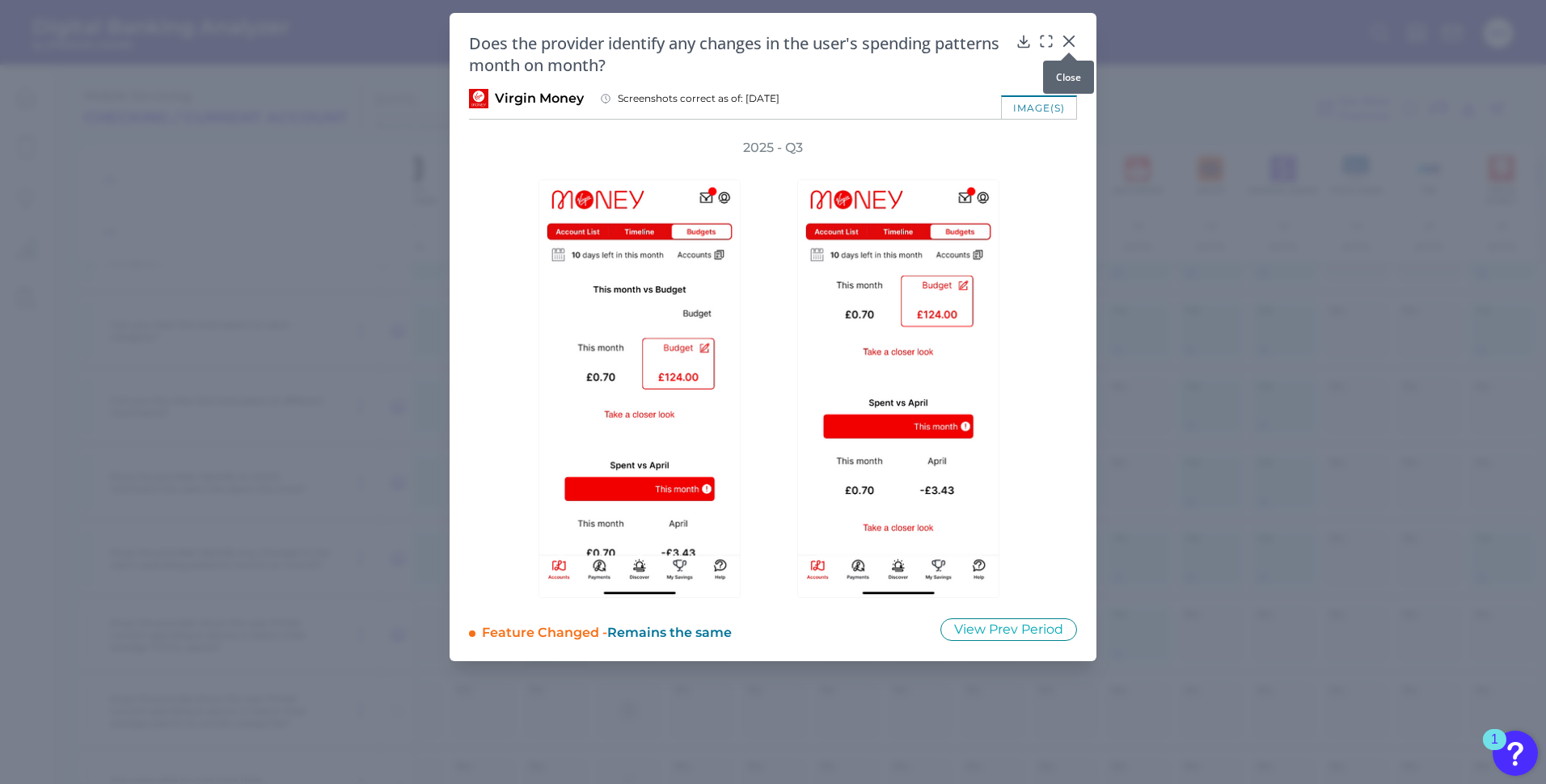
click at [1070, 37] on icon at bounding box center [1068, 41] width 16 height 16
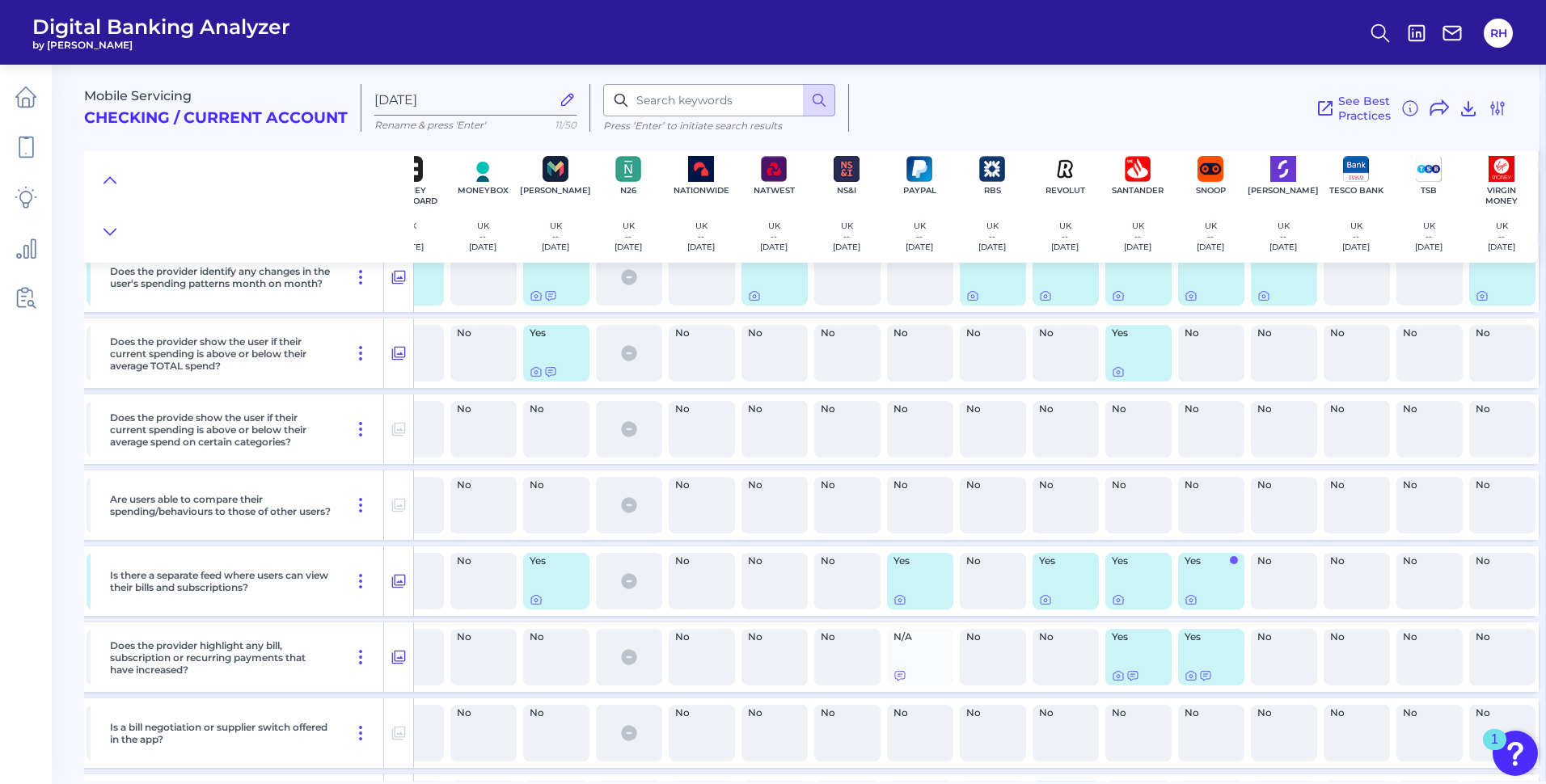
scroll to position [19208, 992]
